Goal: Information Seeking & Learning: Learn about a topic

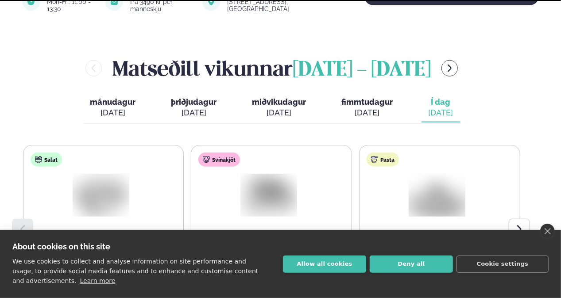
click at [550, 230] on link "close" at bounding box center [547, 231] width 15 height 15
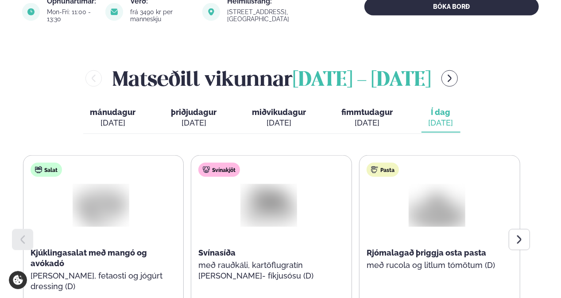
scroll to position [398, 0]
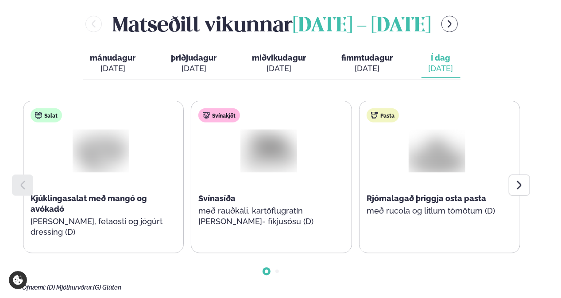
click at [515, 180] on icon at bounding box center [519, 185] width 11 height 11
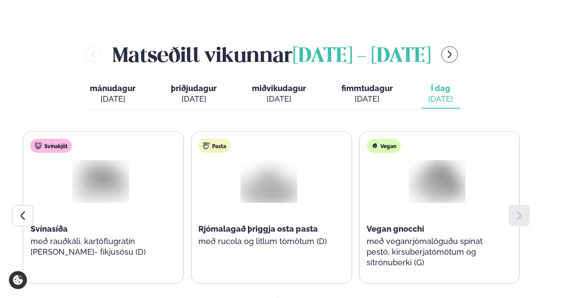
scroll to position [354, 0]
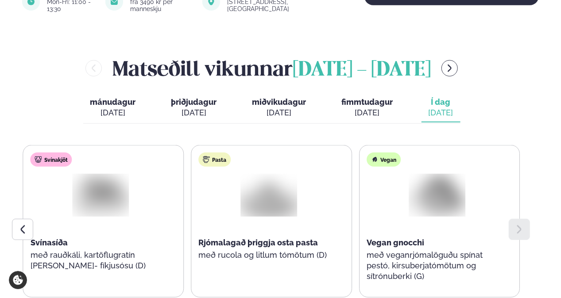
click at [455, 64] on icon "menu-btn-right" at bounding box center [450, 69] width 10 height 10
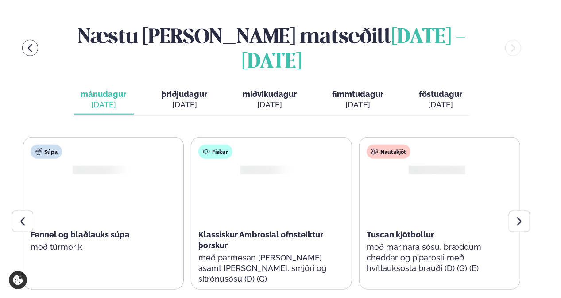
scroll to position [398, 0]
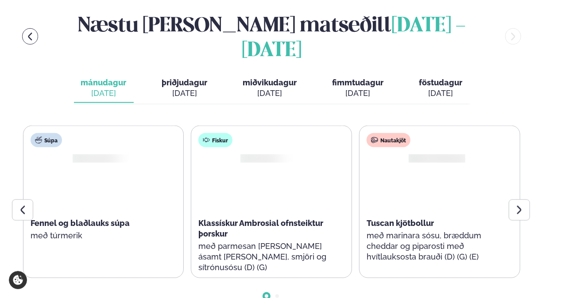
click at [521, 200] on div at bounding box center [519, 210] width 21 height 21
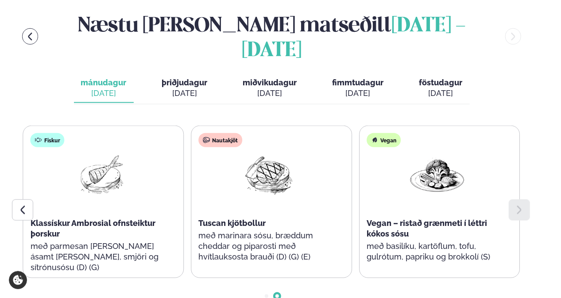
click at [184, 78] on span "þriðjudagur" at bounding box center [185, 82] width 46 height 9
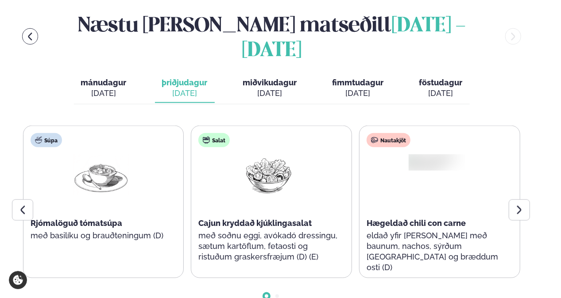
click at [513, 200] on div at bounding box center [519, 210] width 21 height 21
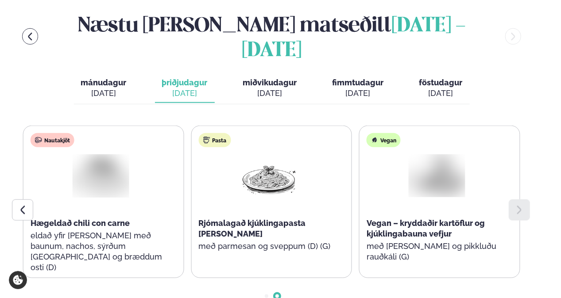
click at [253, 88] on div "[DATE]" at bounding box center [270, 93] width 54 height 11
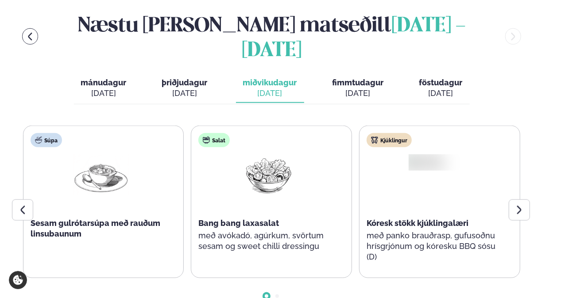
click at [521, 206] on icon at bounding box center [519, 210] width 4 height 8
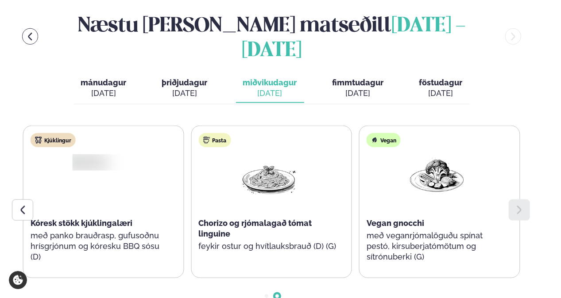
click at [370, 78] on span "fimmtudagur" at bounding box center [357, 82] width 51 height 9
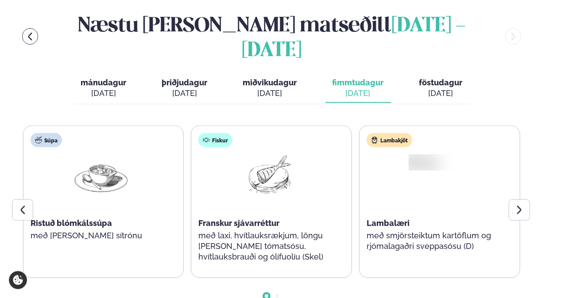
click at [522, 205] on icon at bounding box center [519, 210] width 11 height 11
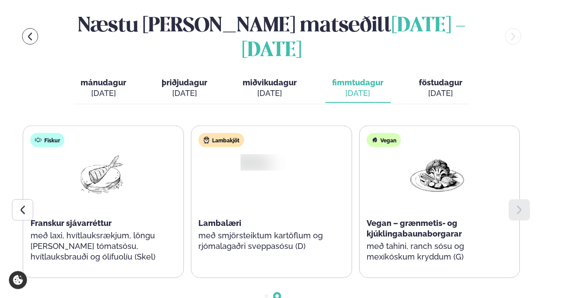
click at [448, 88] on div "[DATE]" at bounding box center [440, 93] width 43 height 11
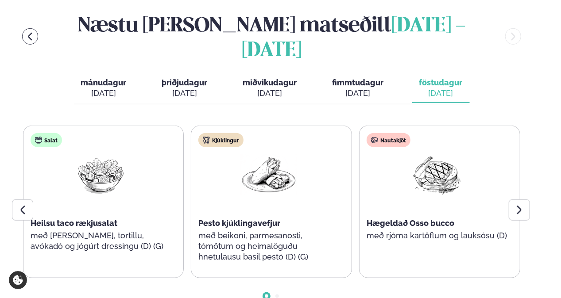
click at [516, 205] on icon at bounding box center [519, 210] width 11 height 11
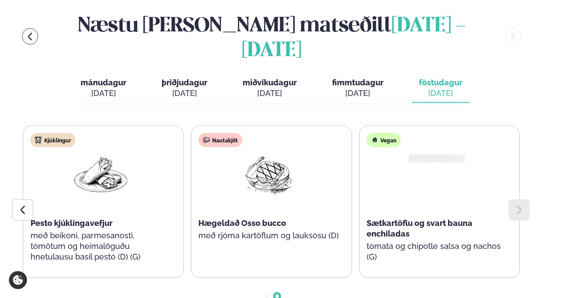
click at [19, 200] on div at bounding box center [22, 210] width 21 height 21
